Goal: Task Accomplishment & Management: Use online tool/utility

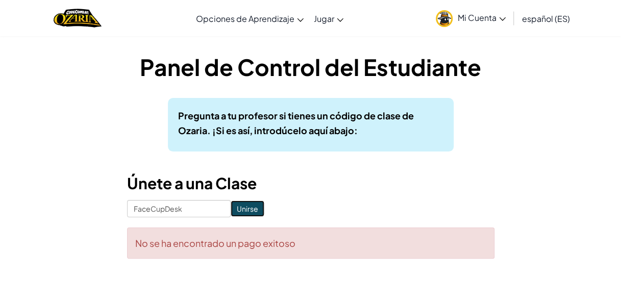
click at [234, 211] on input "Unirse" at bounding box center [248, 209] width 34 height 16
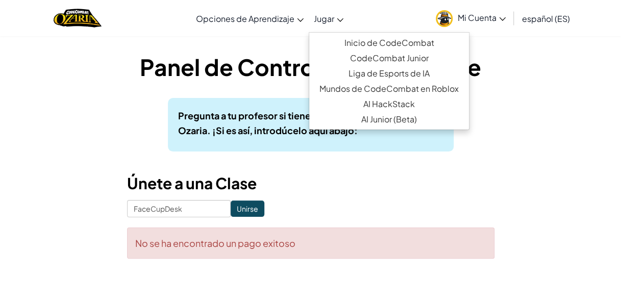
click at [326, 19] on span "Jugar" at bounding box center [324, 18] width 20 height 11
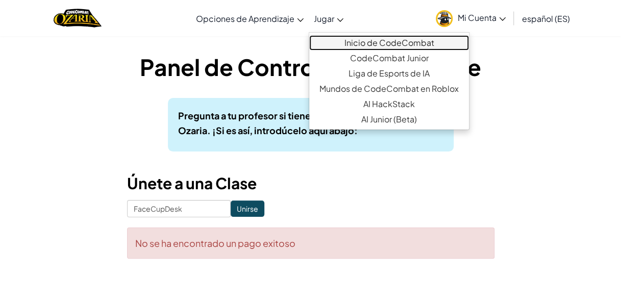
click at [344, 43] on font "Inicio de CodeCombat" at bounding box center [389, 42] width 90 height 11
